Goal: Information Seeking & Learning: Learn about a topic

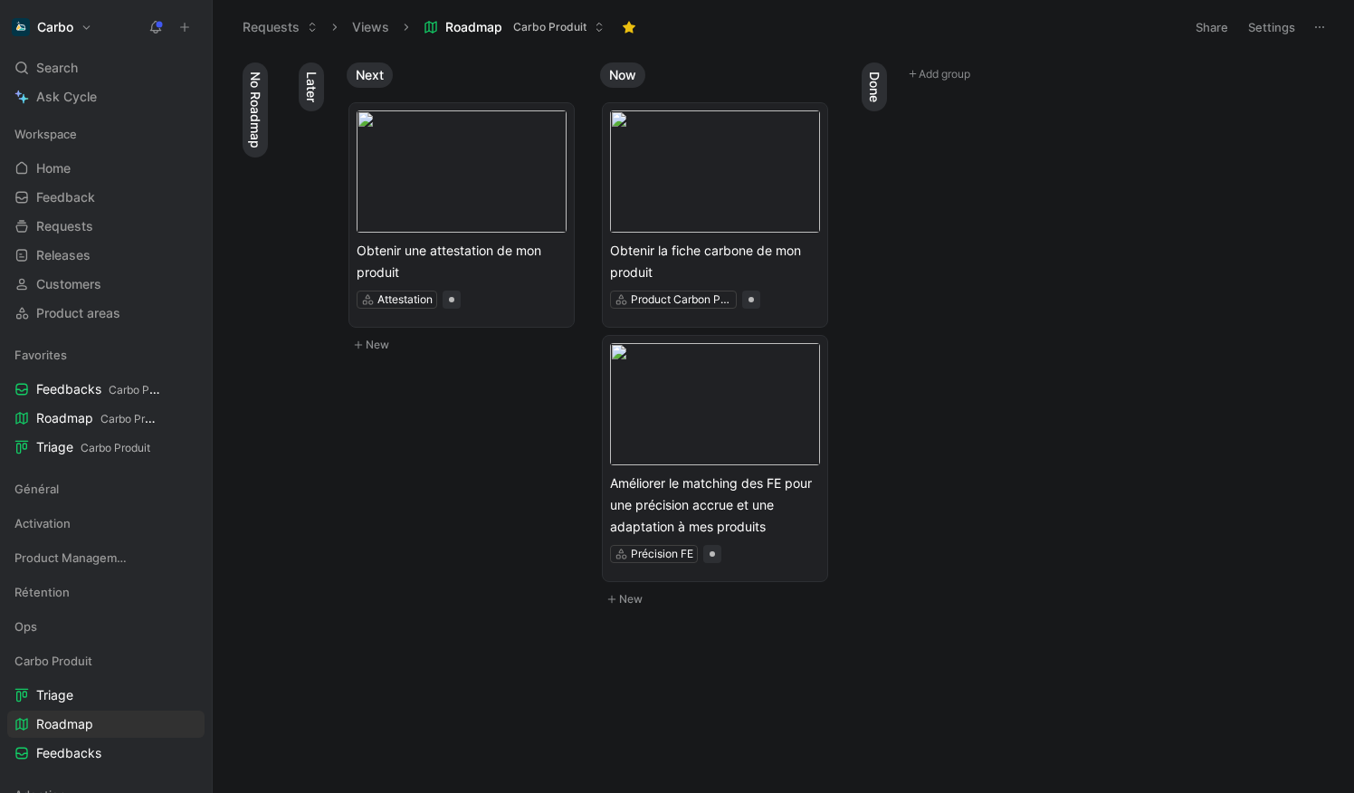
click at [875, 81] on span "Done" at bounding box center [874, 86] width 18 height 31
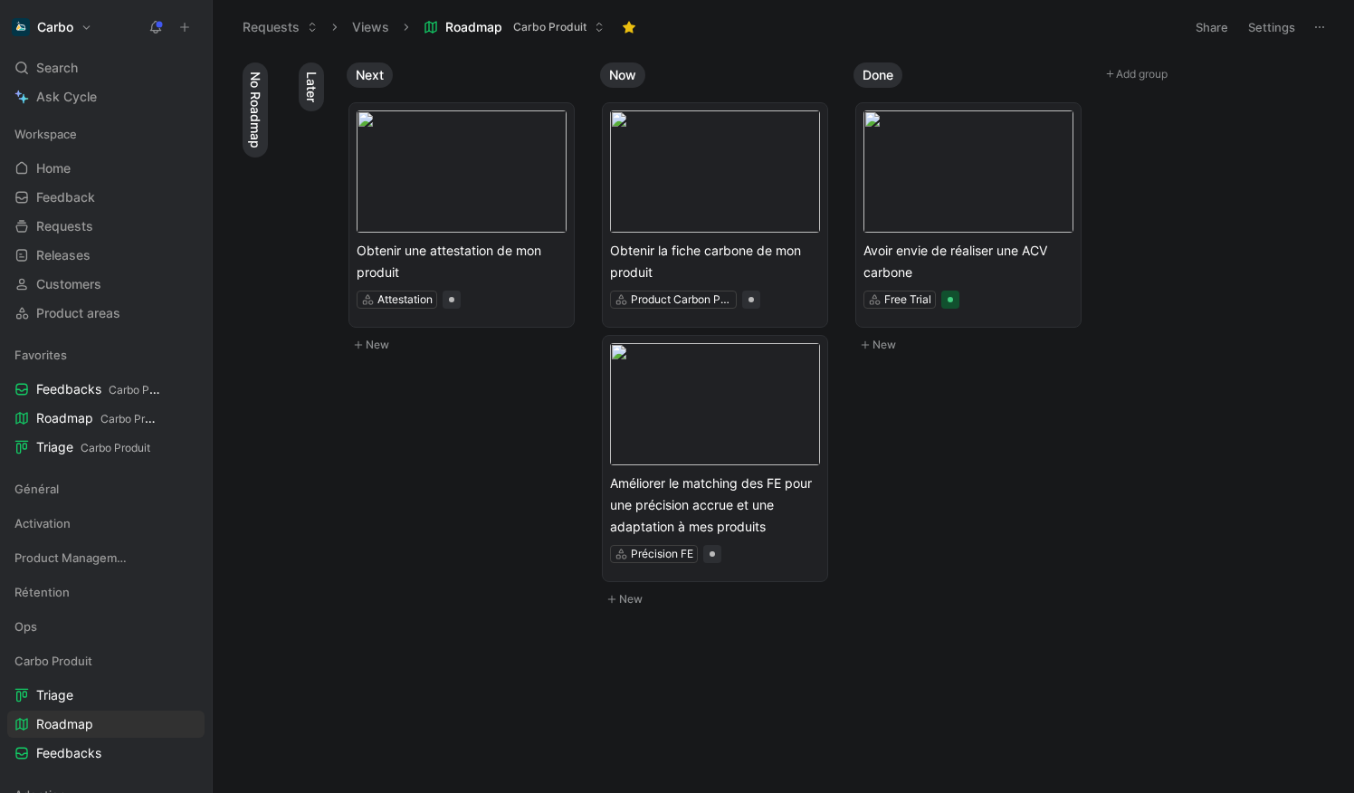
click at [887, 72] on span "Done" at bounding box center [877, 75] width 31 height 18
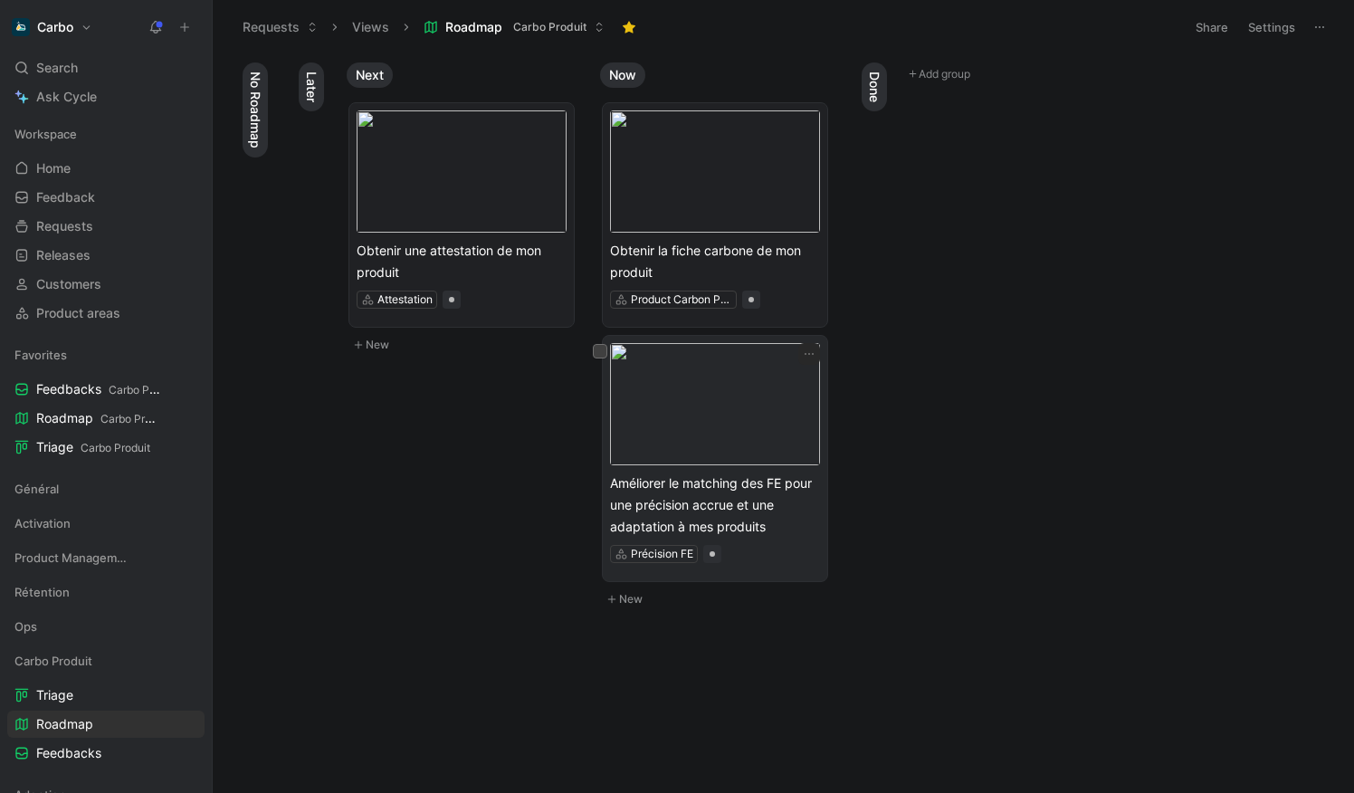
click at [748, 520] on span "Améliorer le matching des FE pour une précision accrue et une adaptation à mes …" at bounding box center [715, 504] width 210 height 65
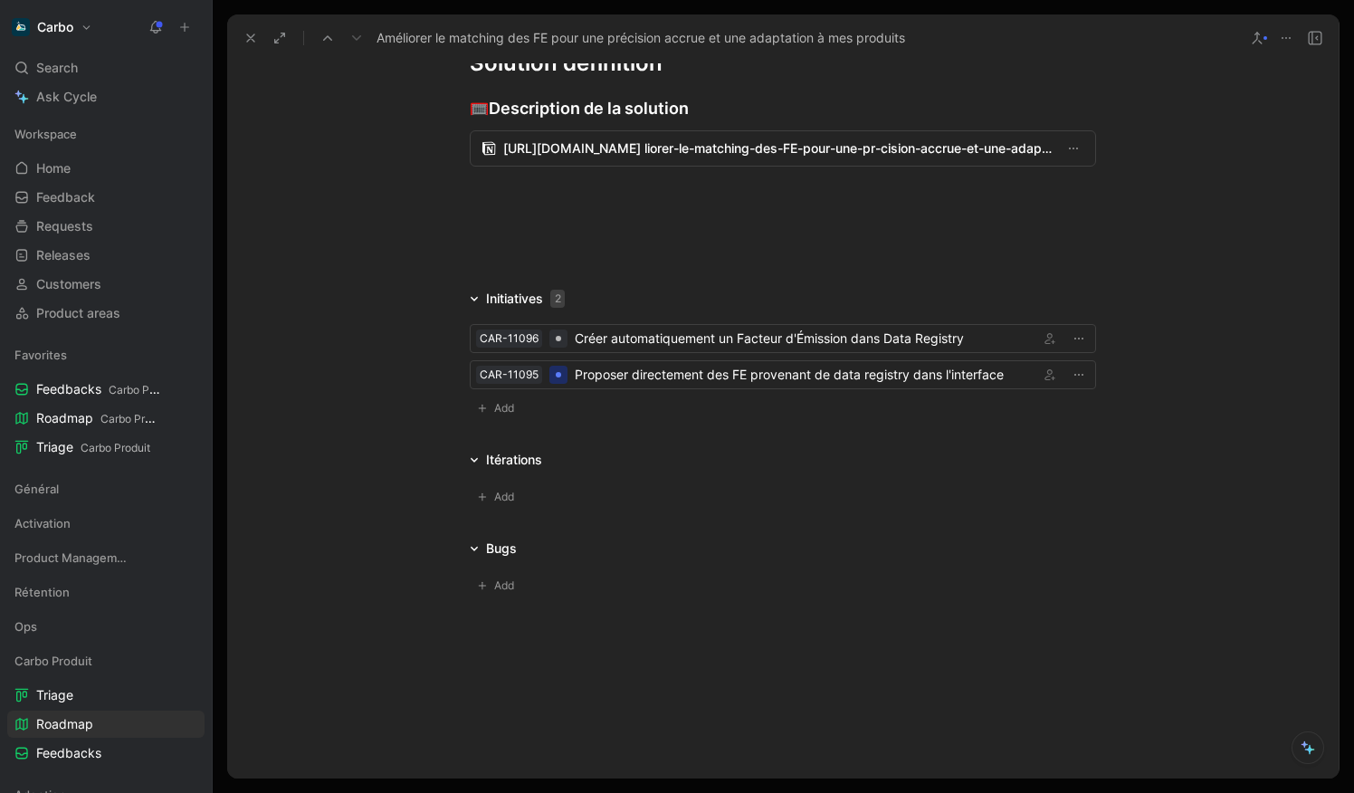
scroll to position [1455, 0]
click at [670, 379] on div "Proposer directement des FE provenant de data registry dans l'interface" at bounding box center [803, 375] width 457 height 22
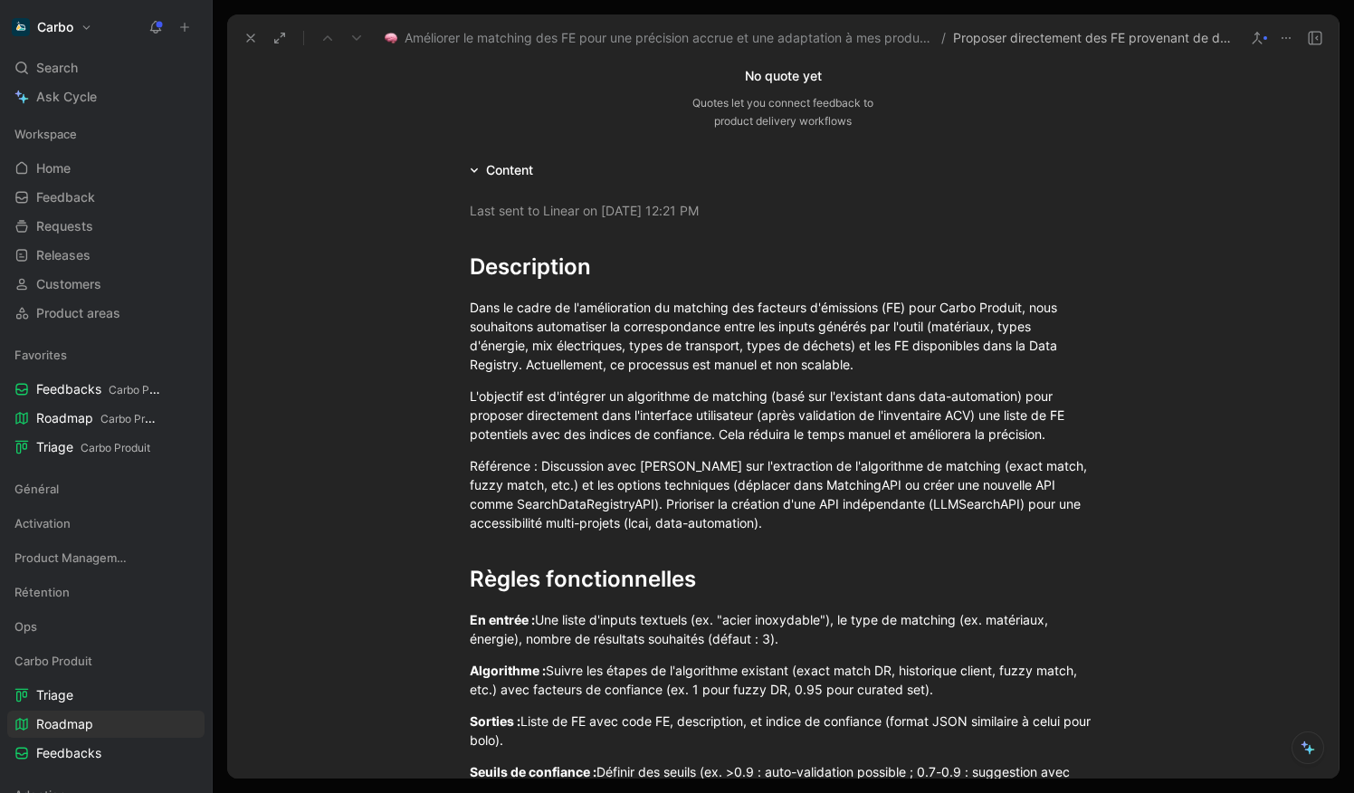
scroll to position [229, 0]
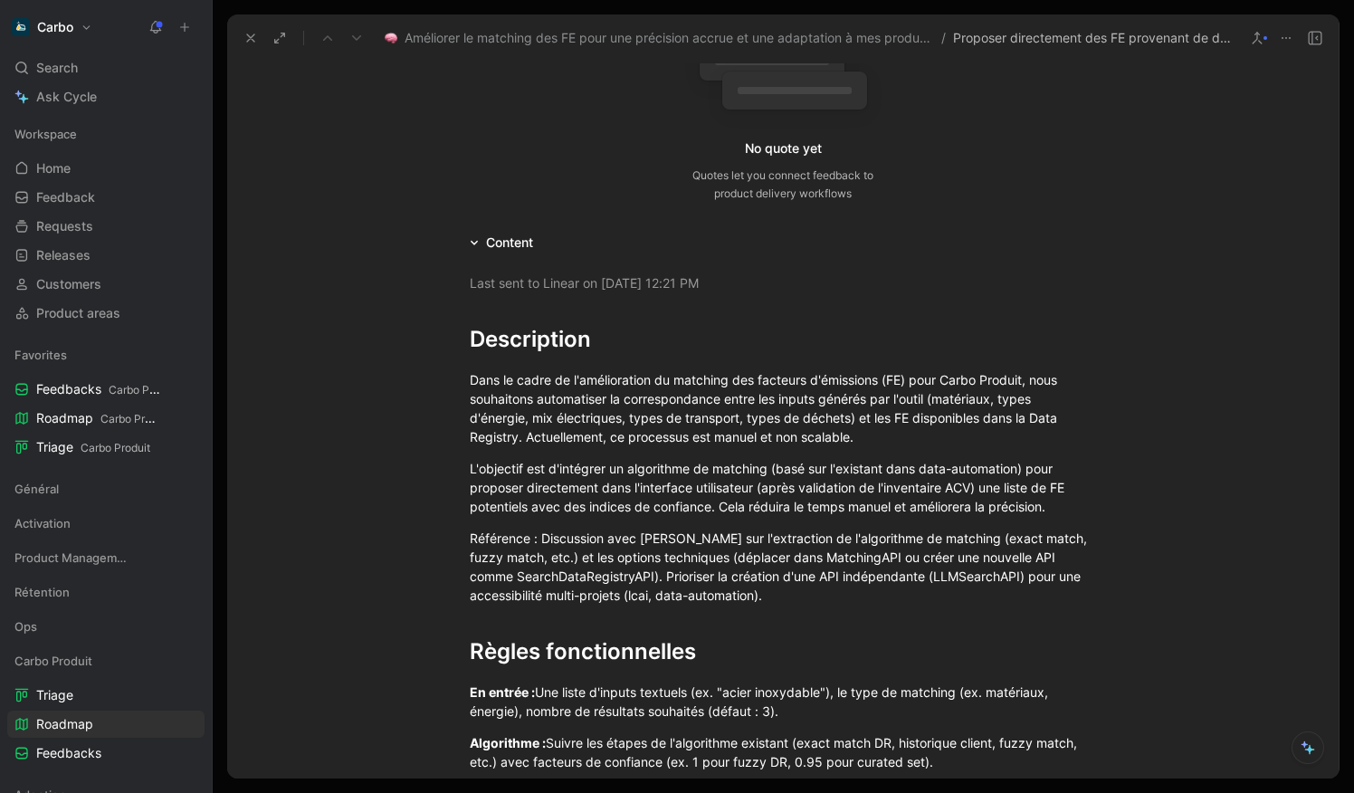
click at [156, 26] on icon at bounding box center [155, 27] width 14 height 14
click at [257, 39] on icon at bounding box center [250, 38] width 14 height 14
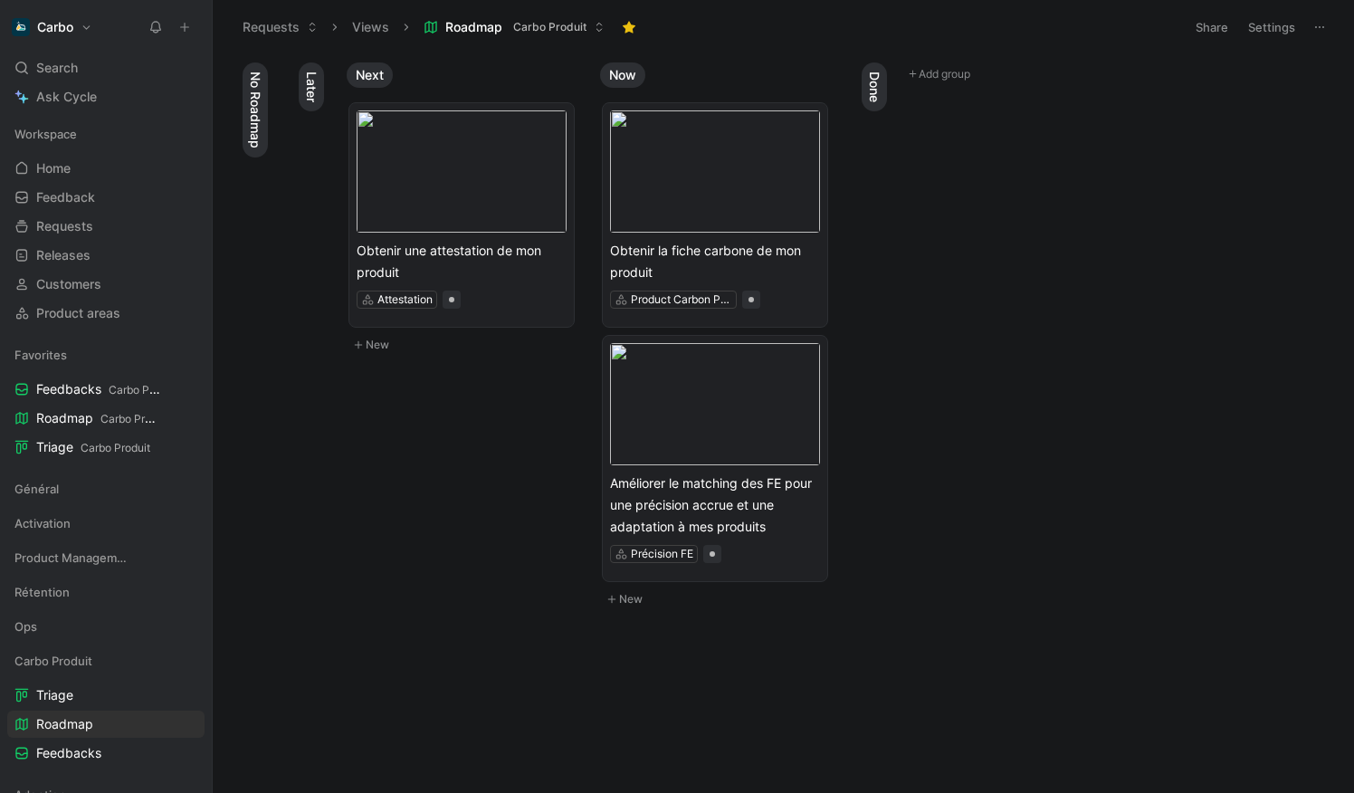
click at [522, 459] on body "Carbo Search ⌘ K Ask Cycle Workspace Home G then H Feedback G then F Requests G…" at bounding box center [677, 396] width 1354 height 793
click at [701, 255] on span "Obtenir la fiche carbone de mon produit" at bounding box center [715, 261] width 210 height 43
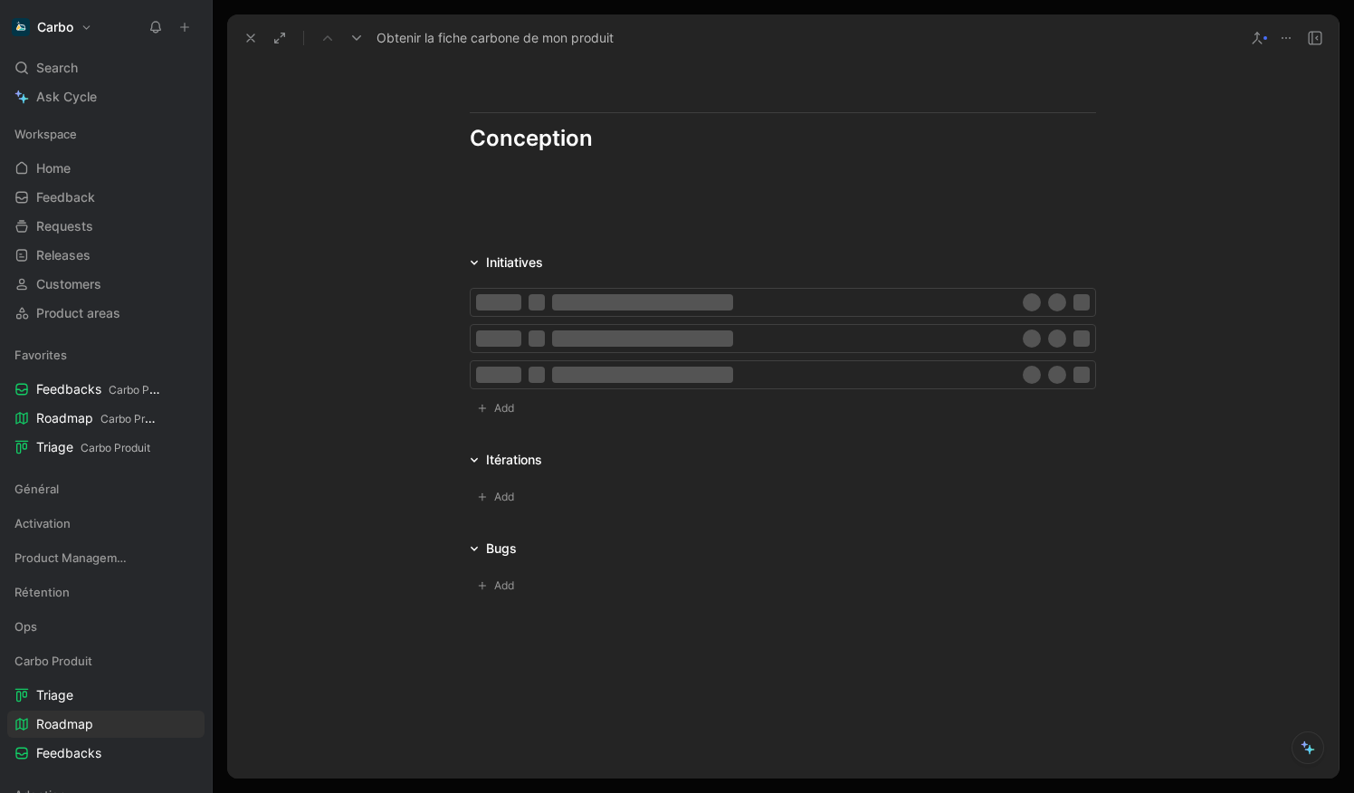
scroll to position [2451, 0]
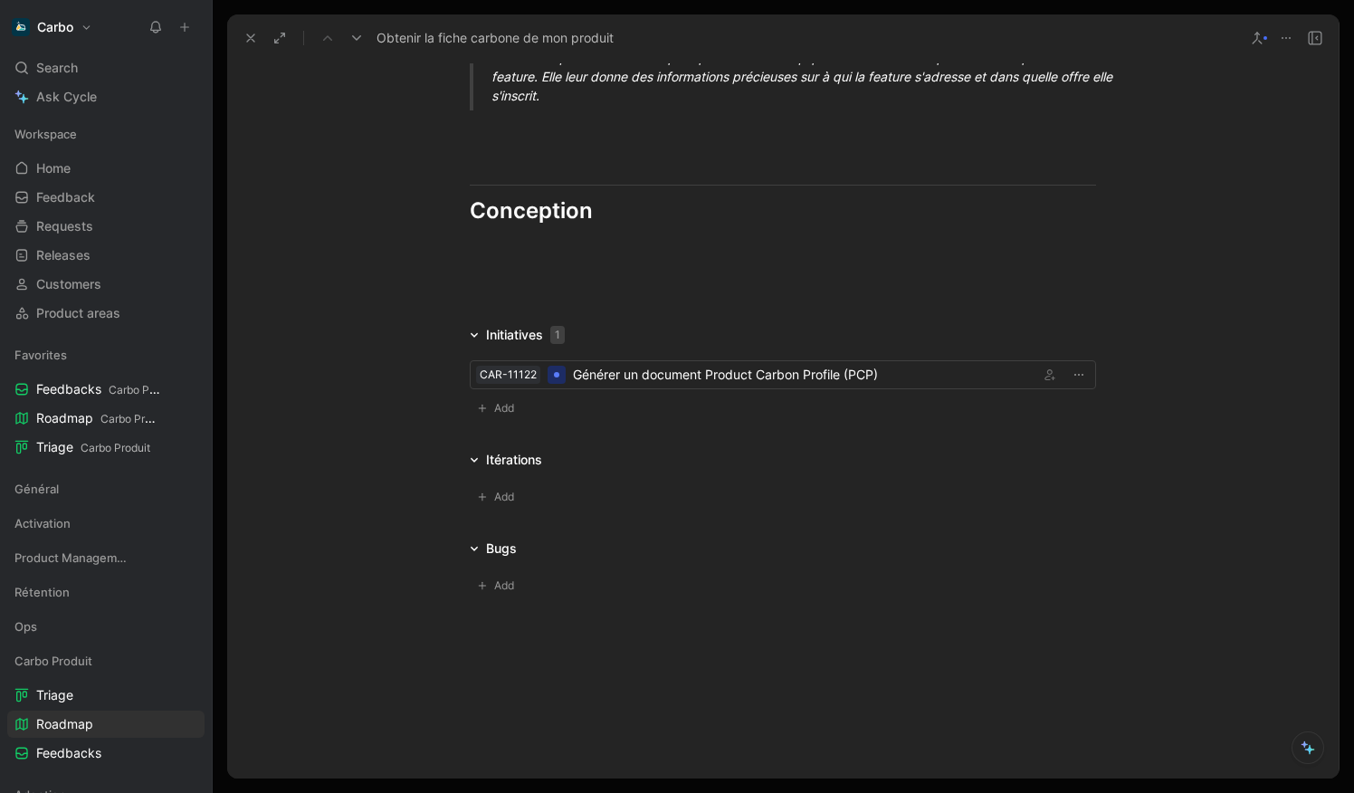
click at [252, 38] on icon at bounding box center [250, 38] width 14 height 14
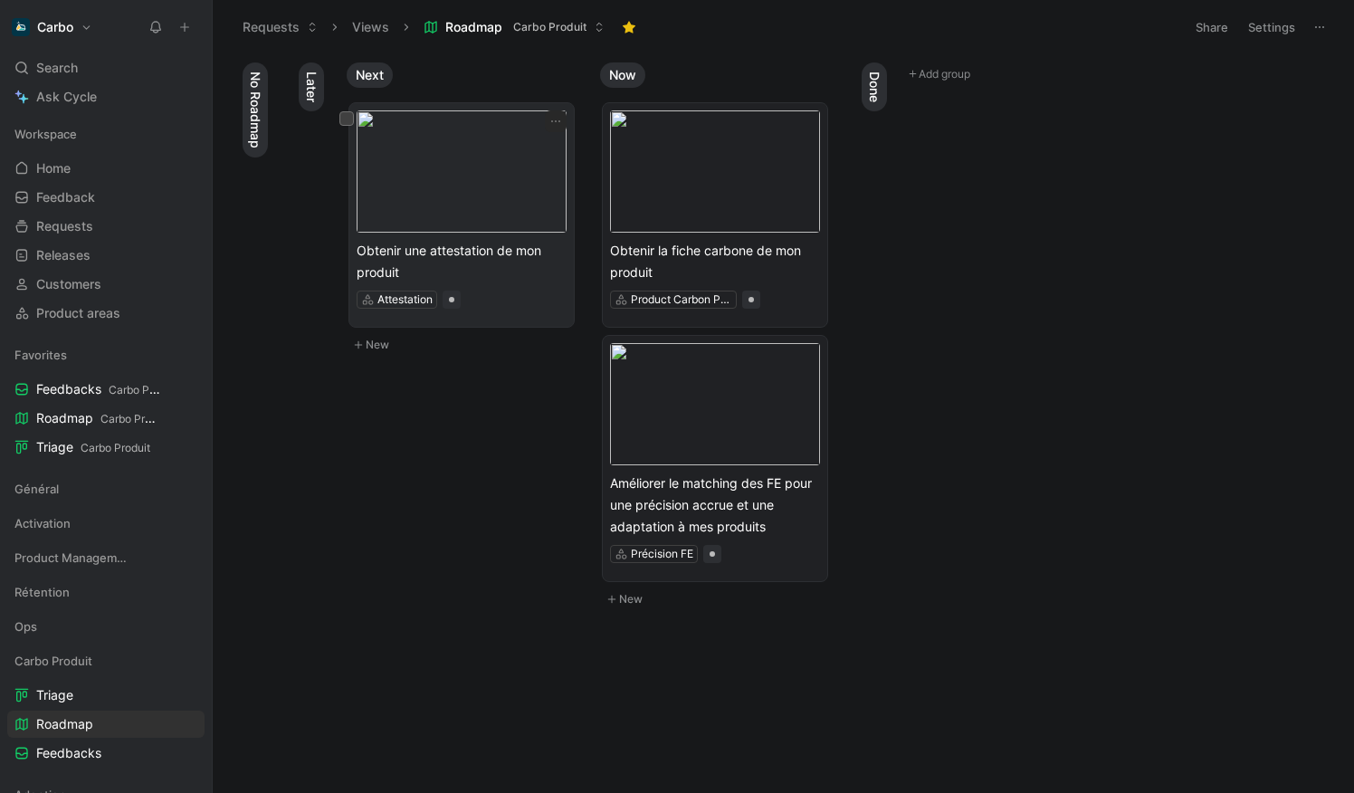
click at [489, 159] on img at bounding box center [461, 171] width 210 height 122
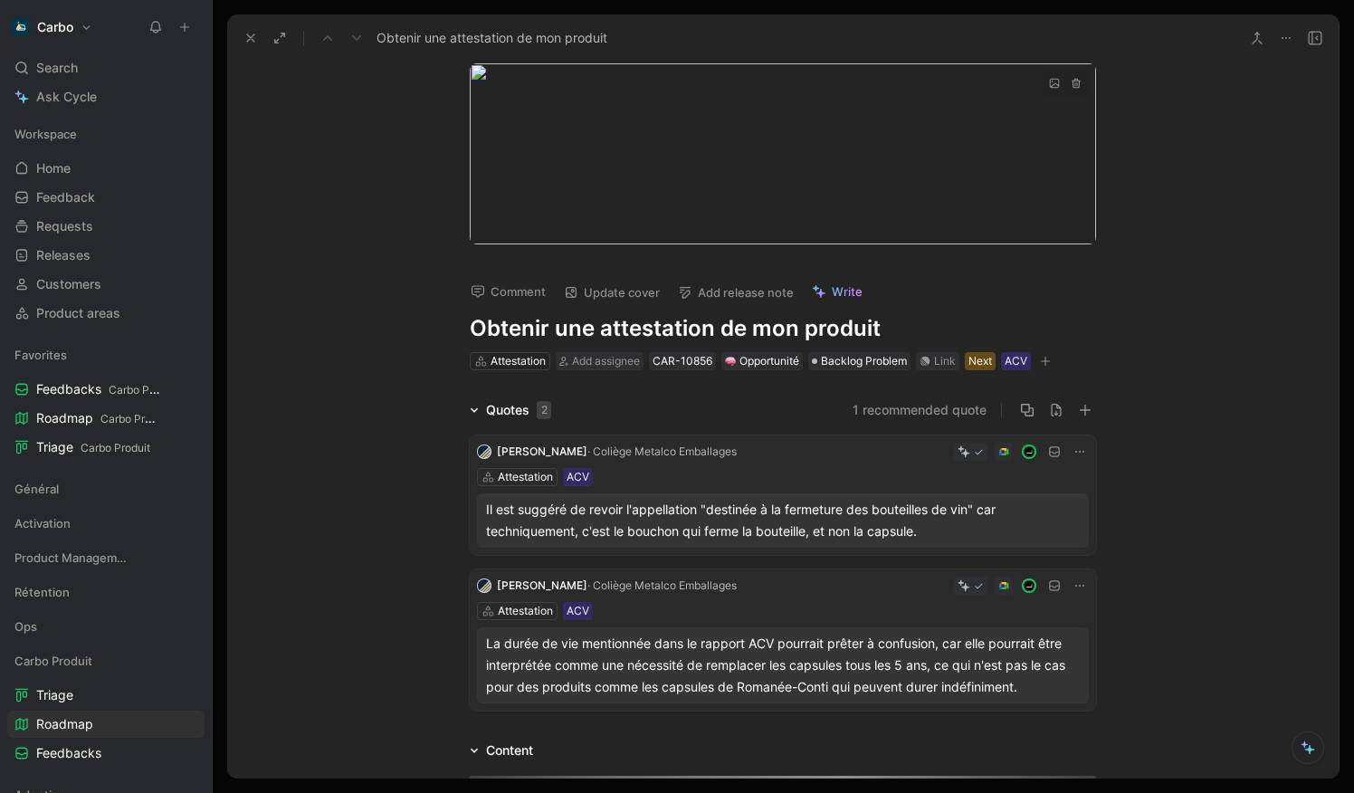
click at [851, 180] on body "Carbo Search ⌘ K Ask Cycle Workspace Home G then H Feedback G then F Requests G…" at bounding box center [677, 396] width 1354 height 793
click at [873, 362] on img at bounding box center [677, 396] width 1354 height 793
click at [243, 37] on icon at bounding box center [250, 38] width 14 height 14
